Goal: Information Seeking & Learning: Find specific fact

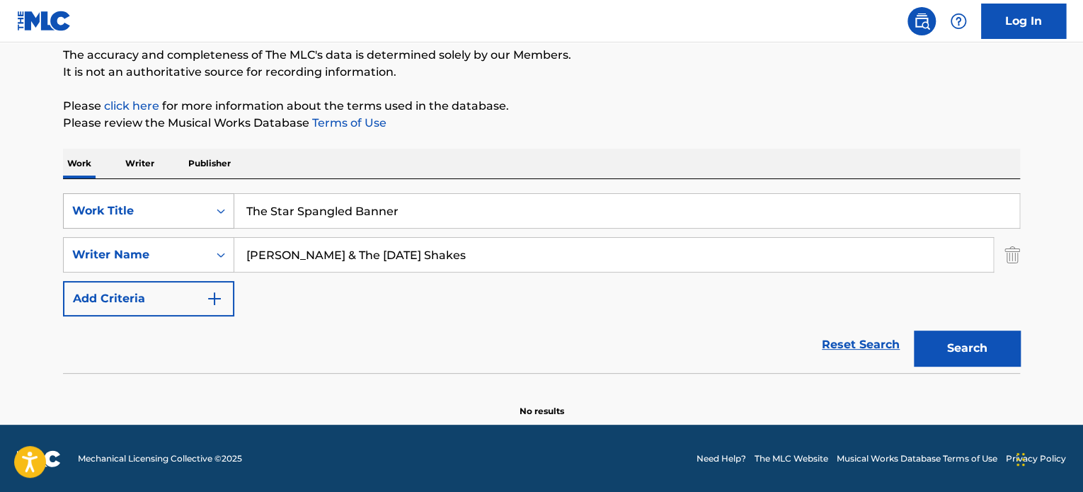
click at [141, 211] on div "Work Title" at bounding box center [135, 210] width 127 height 17
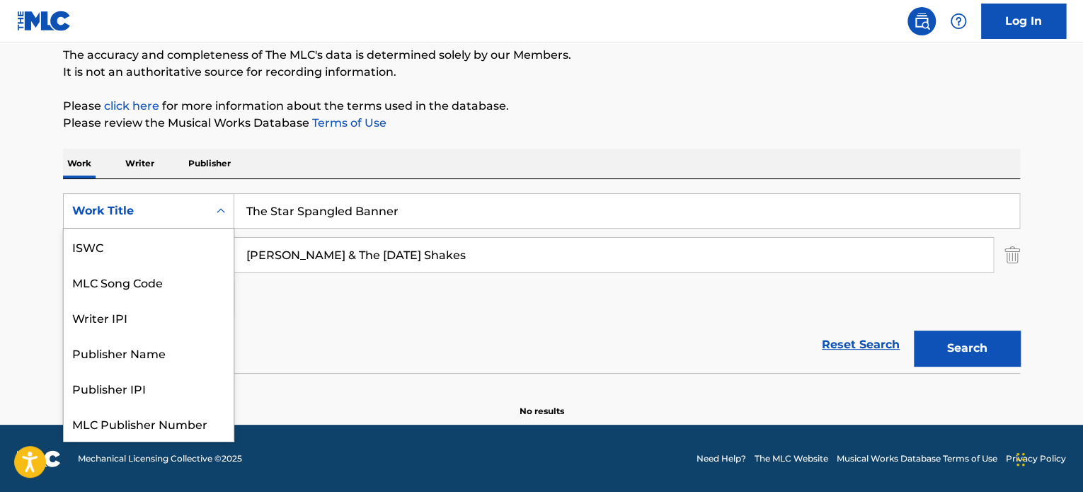
scroll to position [35, 0]
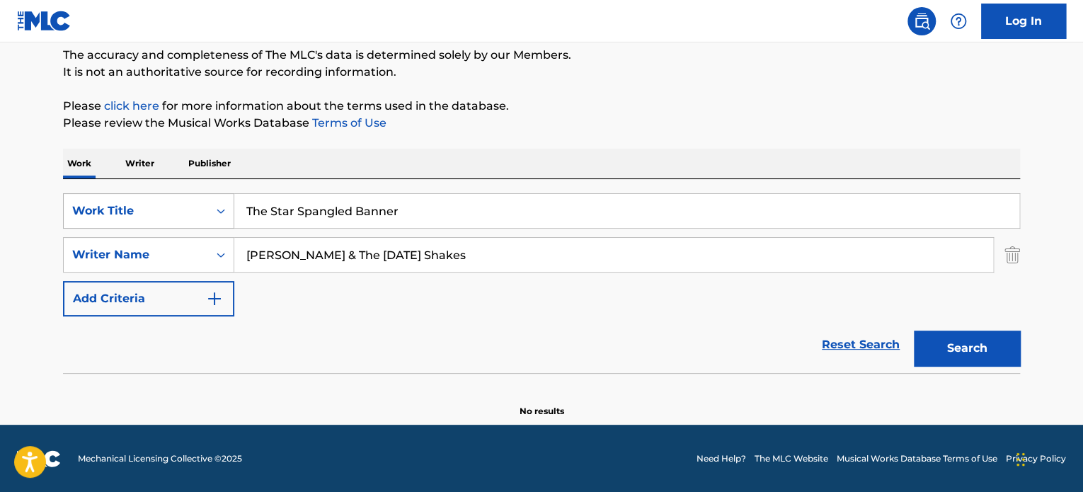
drag, startPoint x: 457, startPoint y: 222, endPoint x: 158, endPoint y: 212, distance: 298.9
click at [158, 212] on div "SearchWithCriteria92b7bfc4-af3b-4be6-b774-84ee1da26ca0 Work Title The Star Span…" at bounding box center [541, 210] width 957 height 35
paste input "OKAY, ALRIGHT"
type input "OKAY, ALRIGHT"
drag, startPoint x: 507, startPoint y: 268, endPoint x: 226, endPoint y: 256, distance: 281.2
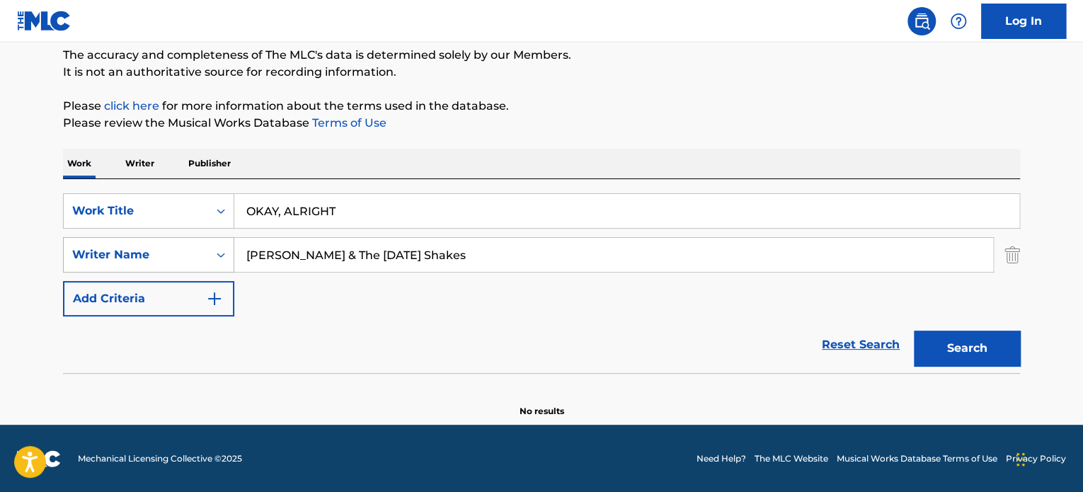
click at [226, 256] on div "SearchWithCriteriabefe2f67-fbbc-421c-ab5c-a00a52297cba Writer Name [PERSON_NAME…" at bounding box center [541, 254] width 957 height 35
type input "[PERSON_NAME]"
drag, startPoint x: 956, startPoint y: 360, endPoint x: 814, endPoint y: 340, distance: 143.0
click at [955, 360] on button "Search" at bounding box center [967, 348] width 106 height 35
click at [348, 212] on input "OKAY, ALRIGHT" at bounding box center [626, 211] width 785 height 34
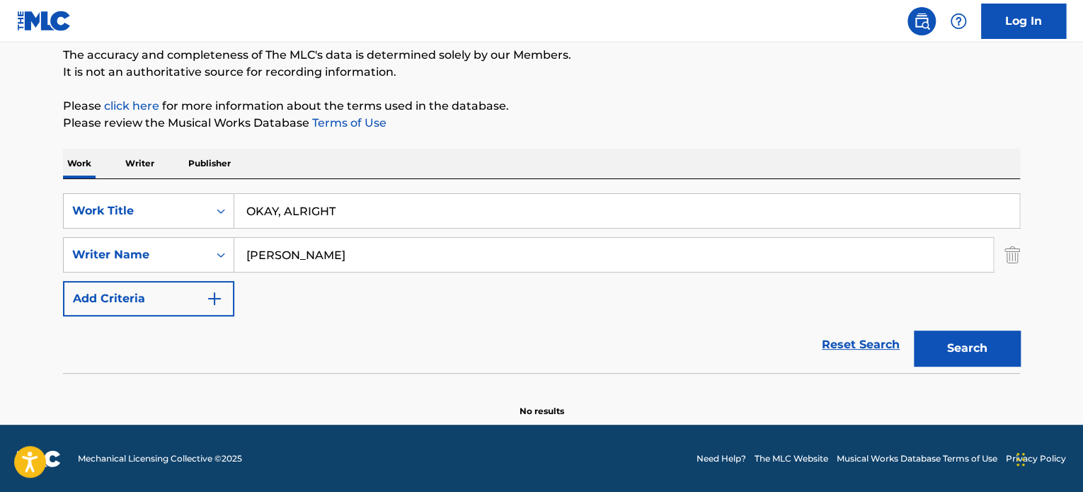
click at [290, 210] on input "OKAY, ALRIGHT" at bounding box center [626, 211] width 785 height 34
type input "OKAY ALRIGHT"
click at [936, 352] on button "Search" at bounding box center [967, 348] width 106 height 35
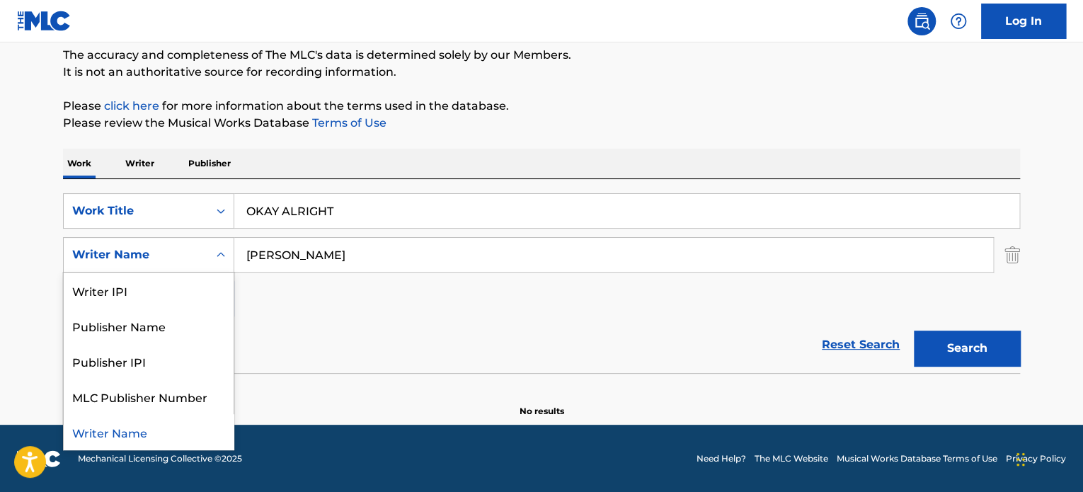
click at [212, 260] on div "Search Form" at bounding box center [220, 254] width 25 height 25
click at [348, 248] on input "[PERSON_NAME]" at bounding box center [613, 255] width 759 height 34
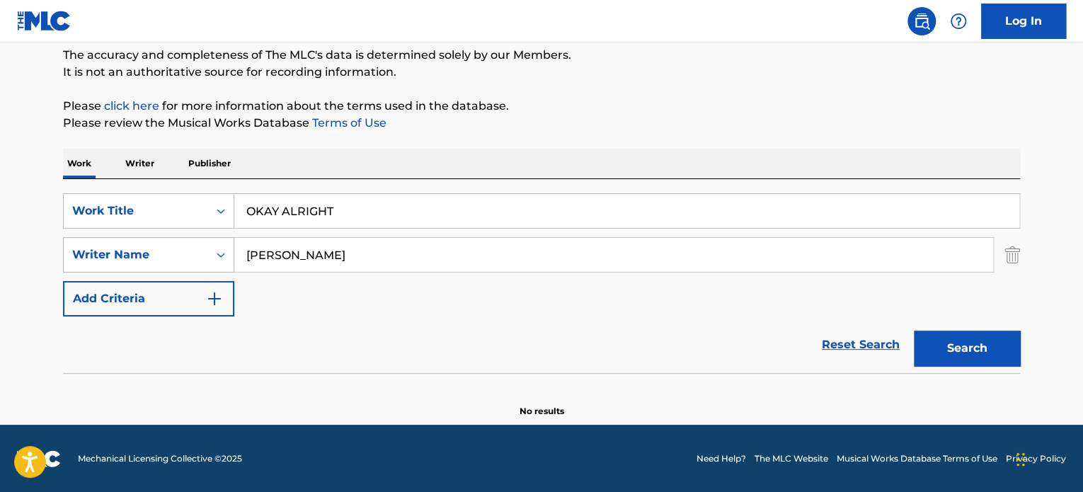
drag, startPoint x: 345, startPoint y: 256, endPoint x: 201, endPoint y: 250, distance: 144.5
click at [201, 250] on div "SearchWithCriteriabefe2f67-fbbc-421c-ab5c-a00a52297cba Writer Name [PERSON_NAME]" at bounding box center [541, 254] width 957 height 35
click at [965, 354] on button "Search" at bounding box center [967, 348] width 106 height 35
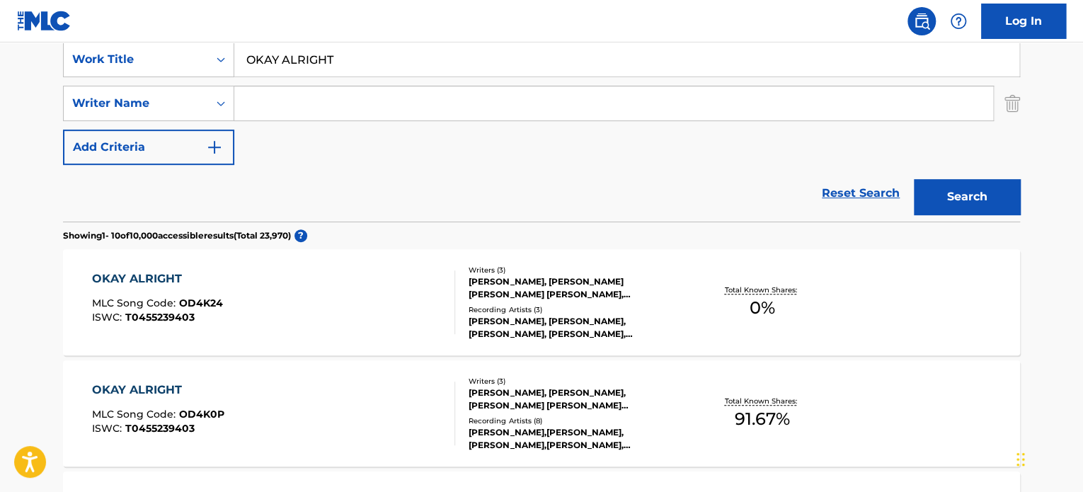
scroll to position [263, 0]
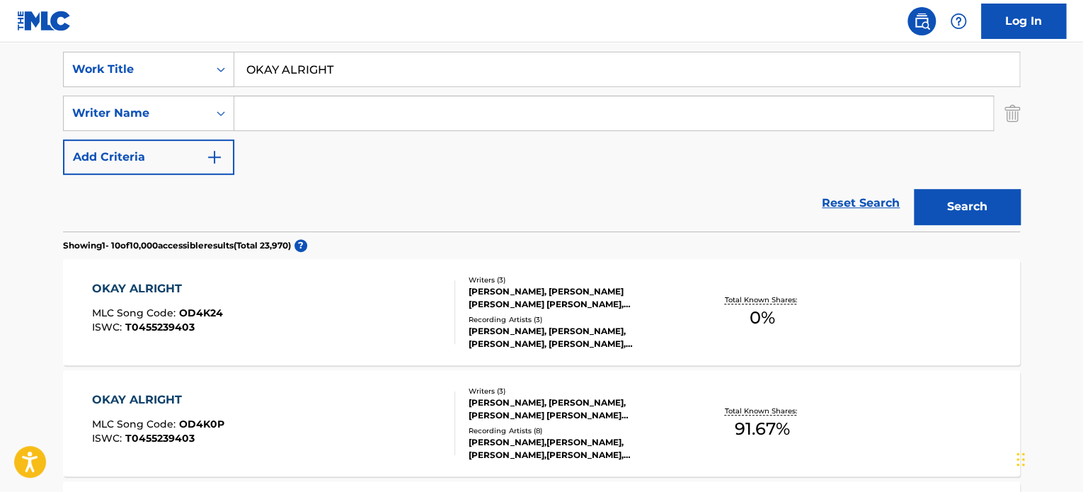
click at [296, 111] on input "Search Form" at bounding box center [613, 113] width 759 height 34
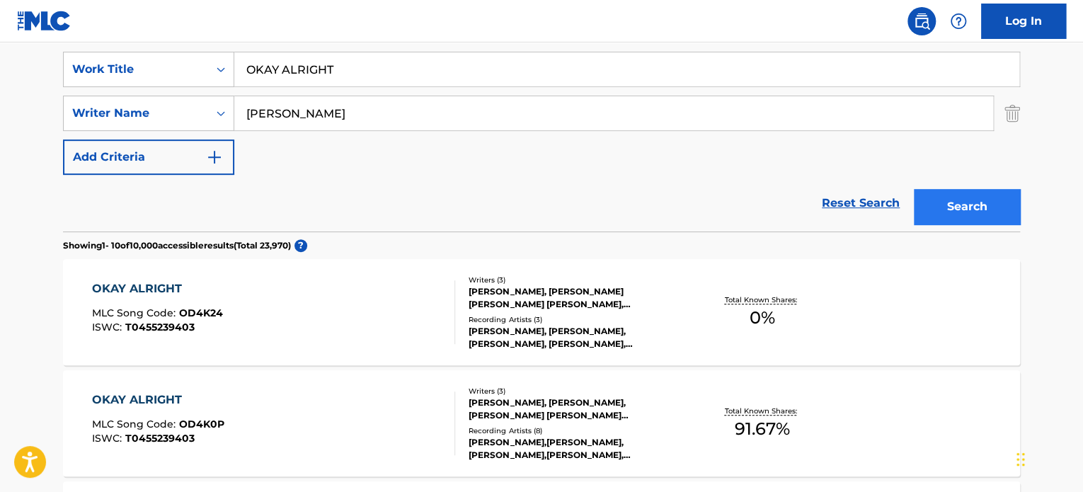
type input "[PERSON_NAME]"
click at [946, 205] on button "Search" at bounding box center [967, 206] width 106 height 35
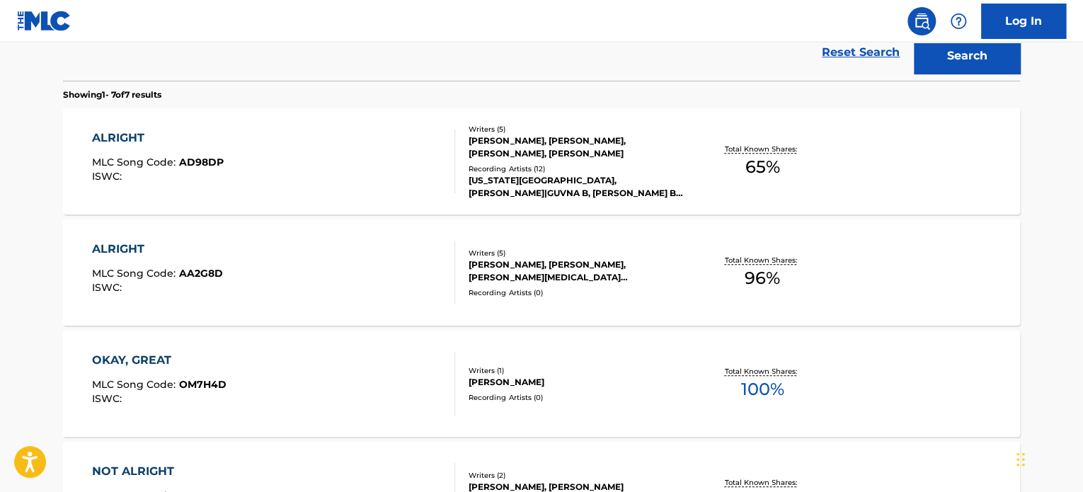
scroll to position [166, 0]
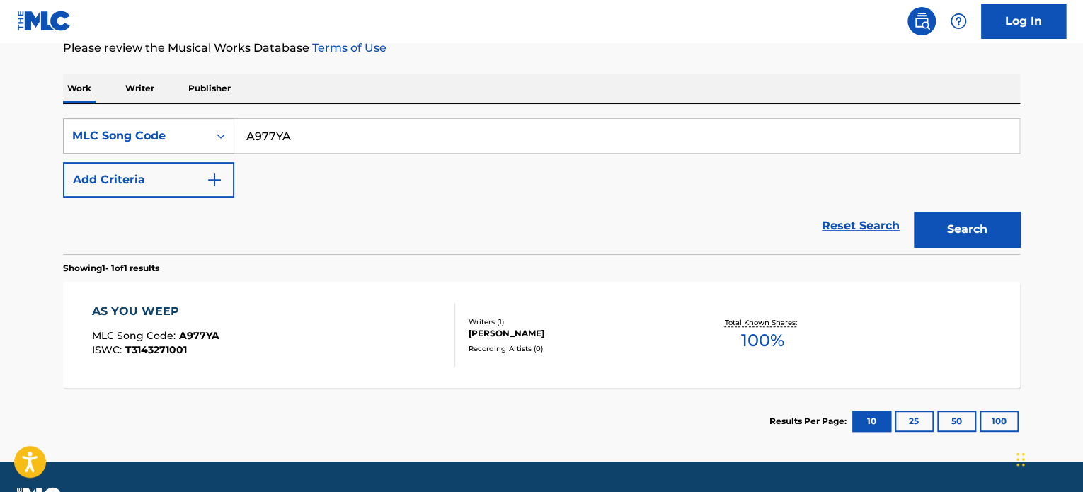
drag, startPoint x: 279, startPoint y: 141, endPoint x: 110, endPoint y: 147, distance: 168.6
click at [110, 147] on div "SearchWithCriteria52a09685-f9be-4dfe-9a53-62c48f0eb05c MLC Song Code A977YA" at bounding box center [541, 135] width 957 height 35
paste input "PVC42Q"
type input "PVC42Q"
click at [960, 236] on button "Search" at bounding box center [967, 229] width 106 height 35
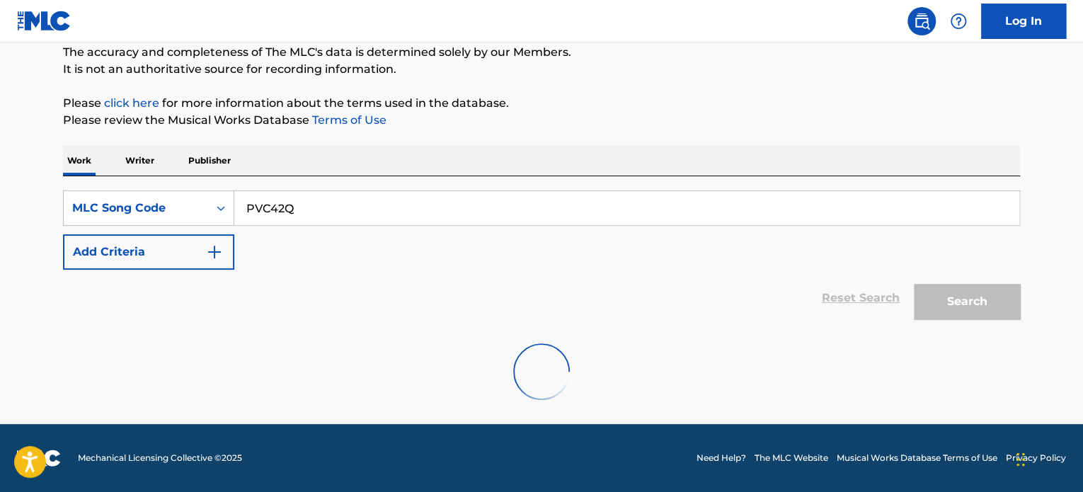
scroll to position [197, 0]
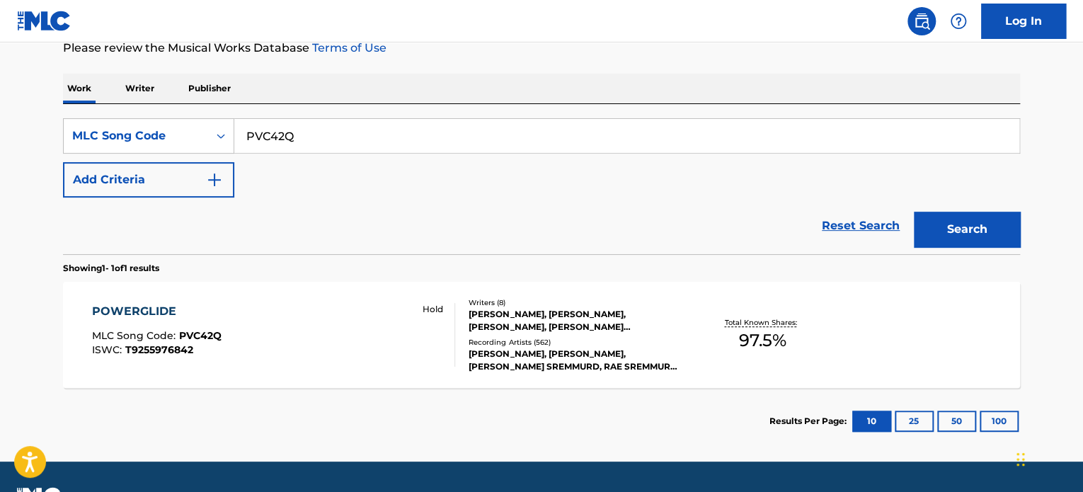
click at [147, 309] on div "POWERGLIDE" at bounding box center [157, 311] width 130 height 17
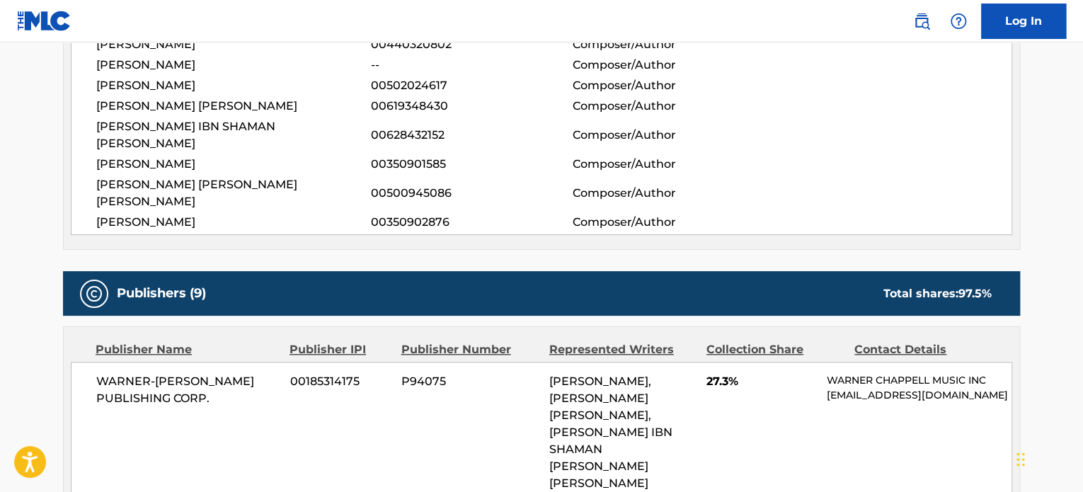
scroll to position [45, 0]
